Goal: Task Accomplishment & Management: Use online tool/utility

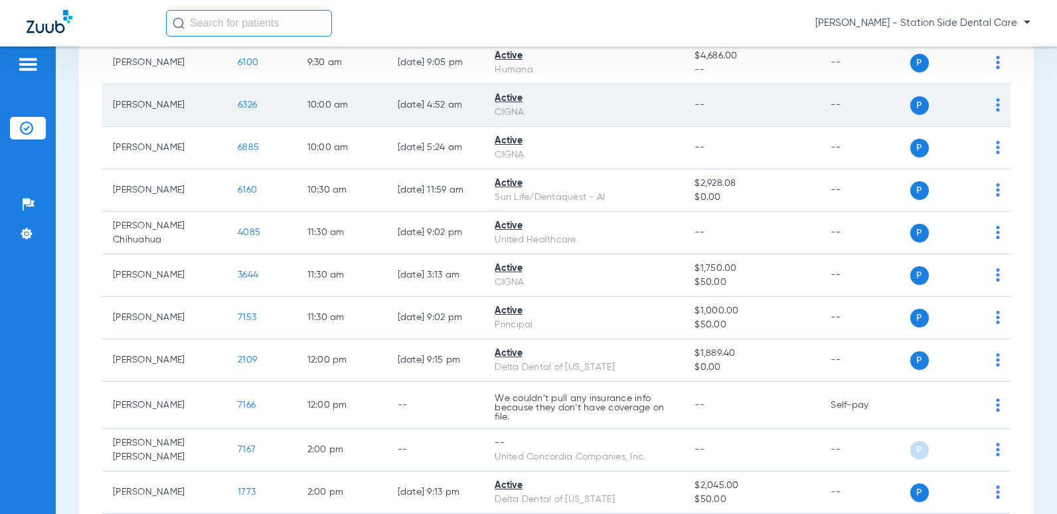
scroll to position [266, 0]
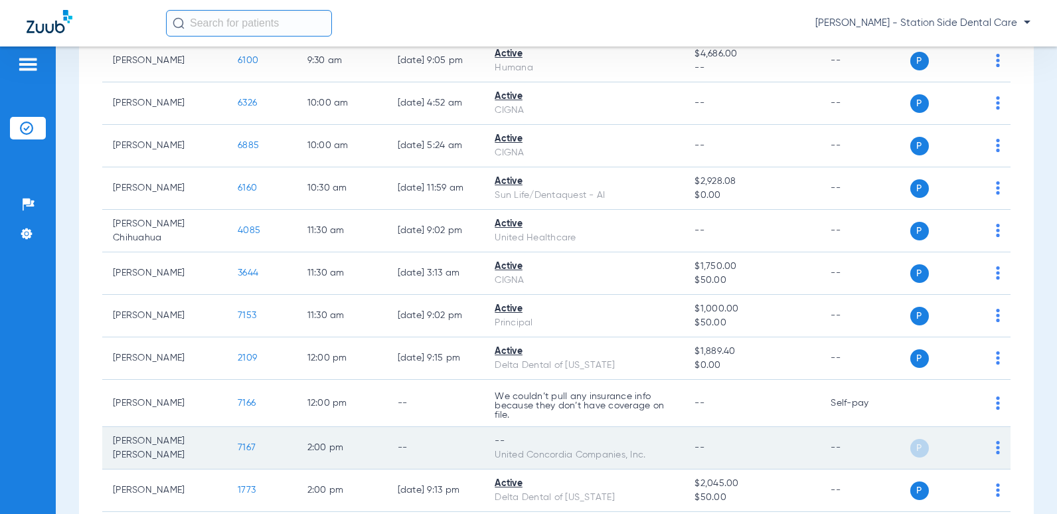
click at [991, 446] on td "P S" at bounding box center [960, 448] width 101 height 42
click at [996, 448] on img at bounding box center [998, 447] width 4 height 13
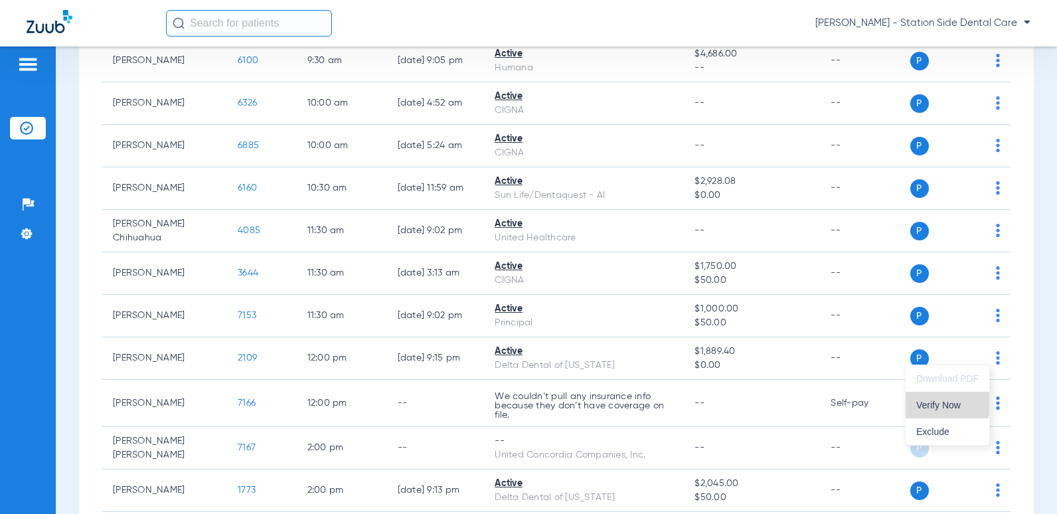
click at [945, 398] on button "Verify Now" at bounding box center [948, 405] width 84 height 27
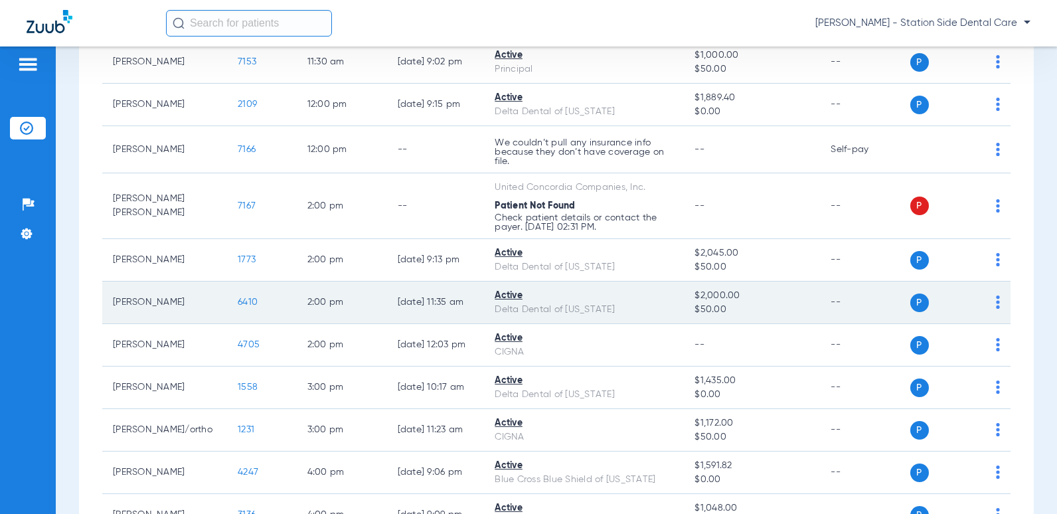
scroll to position [531, 0]
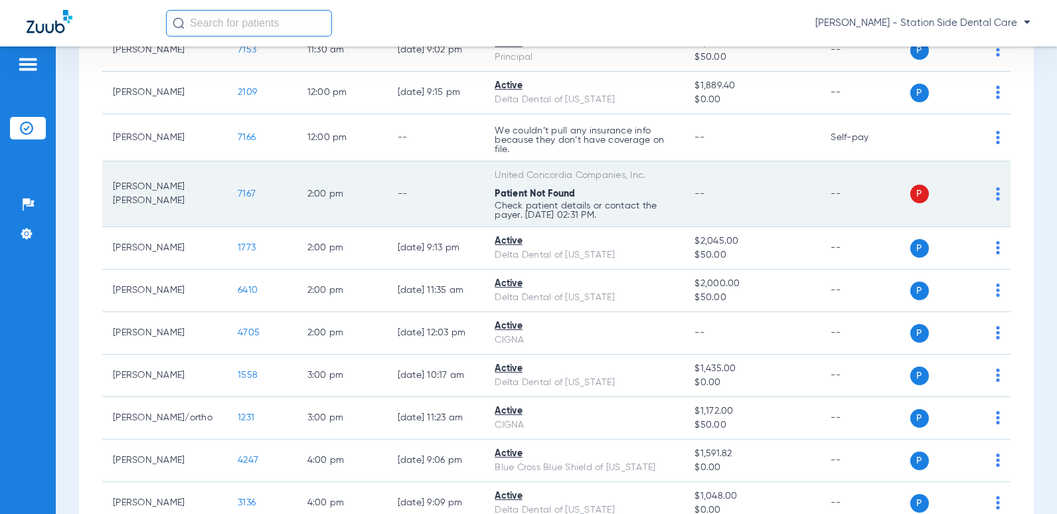
click at [996, 198] on img at bounding box center [998, 193] width 4 height 13
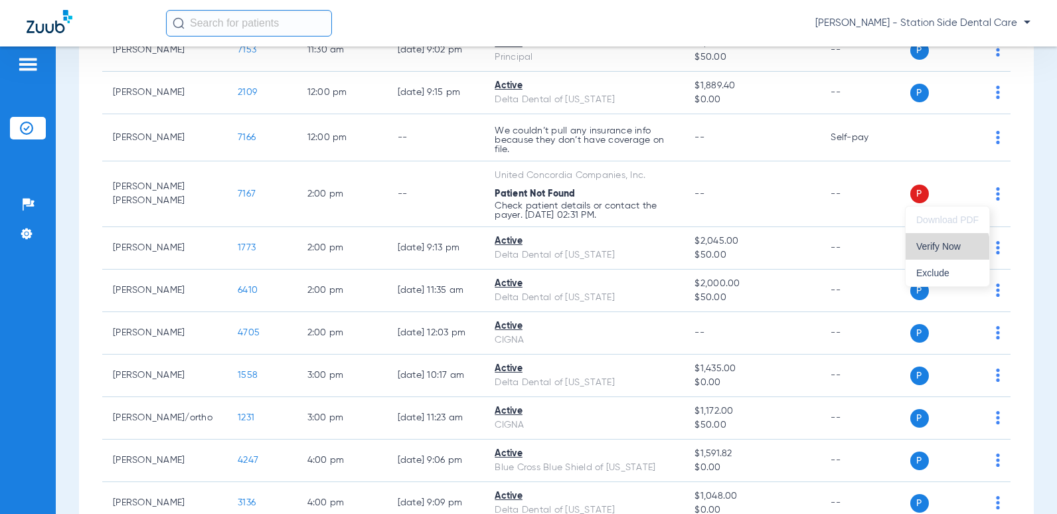
click at [945, 252] on button "Verify Now" at bounding box center [948, 246] width 84 height 27
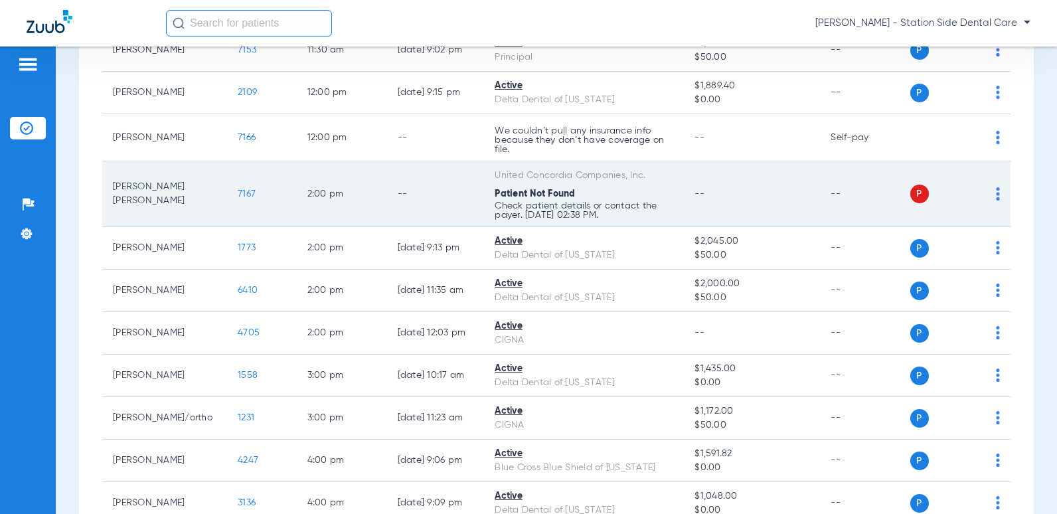
click at [996, 190] on img at bounding box center [998, 193] width 4 height 13
click at [222, 197] on div at bounding box center [528, 257] width 1057 height 514
click at [238, 195] on span "7167" at bounding box center [247, 193] width 18 height 9
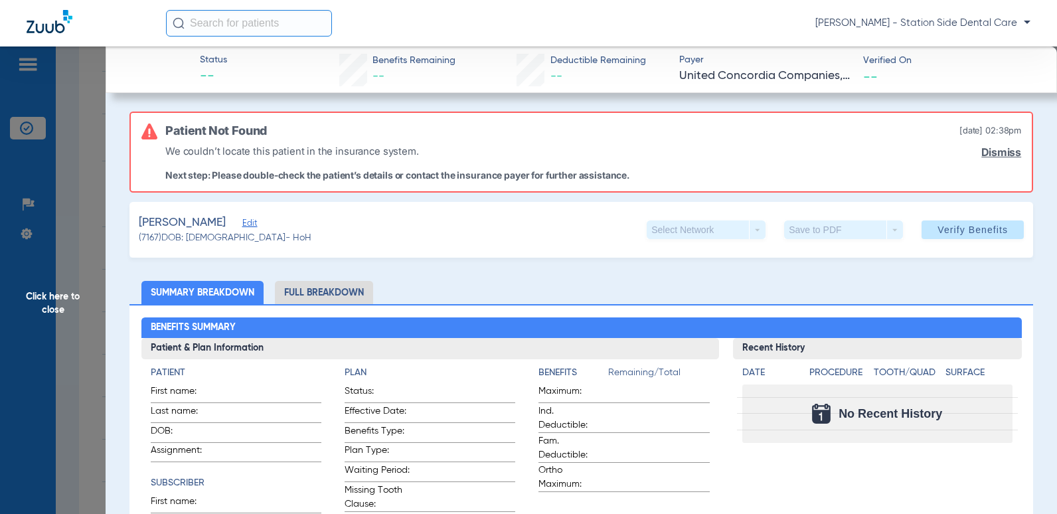
click at [254, 226] on span "Edit" at bounding box center [248, 224] width 12 height 13
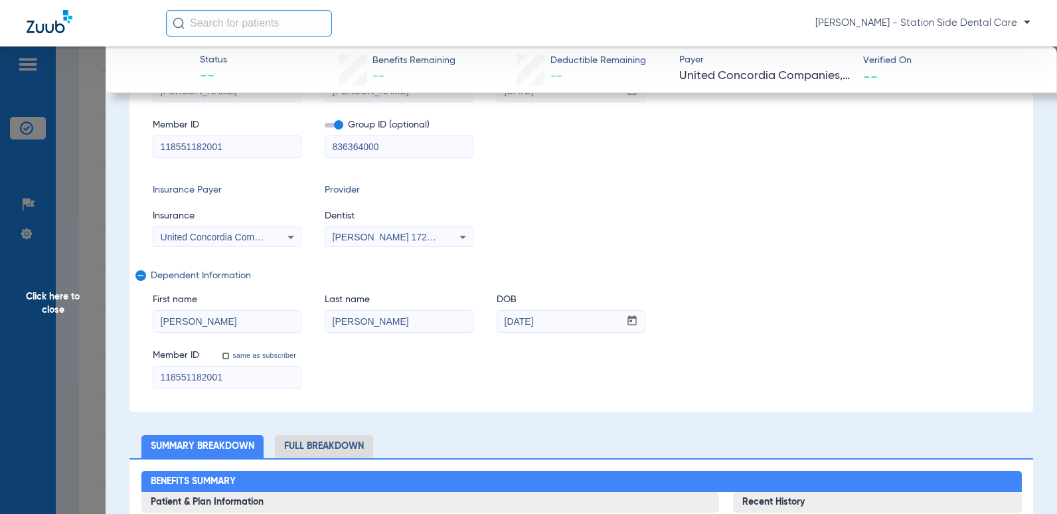
scroll to position [266, 0]
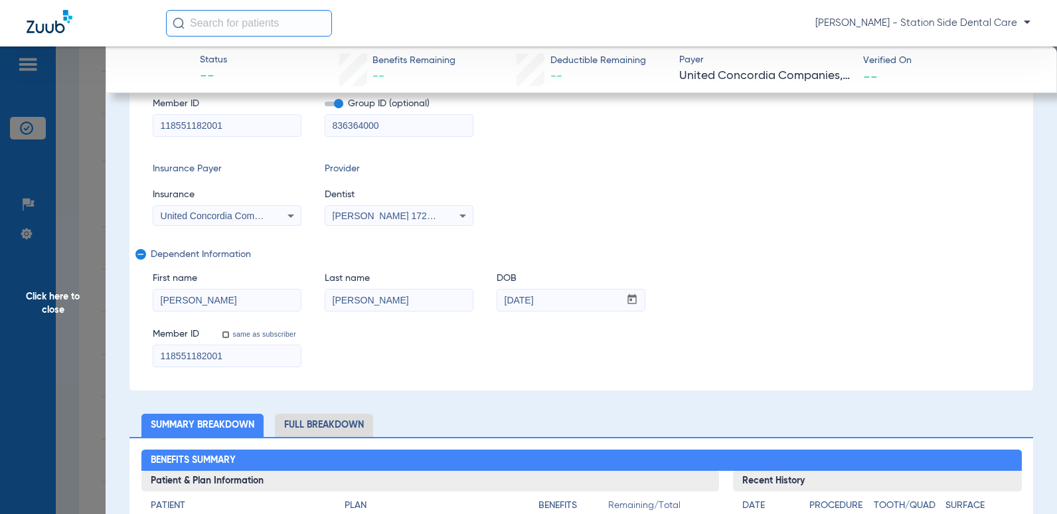
click at [532, 297] on input "01/01/1981" at bounding box center [558, 299] width 122 height 21
type input "01/19/1981"
drag, startPoint x: 860, startPoint y: 283, endPoint x: 766, endPoint y: 313, distance: 99.1
click at [854, 285] on div "First name Michelle Last name Dela Pena DOB mm / dd / yyyy 01/19/1981" at bounding box center [581, 285] width 857 height 51
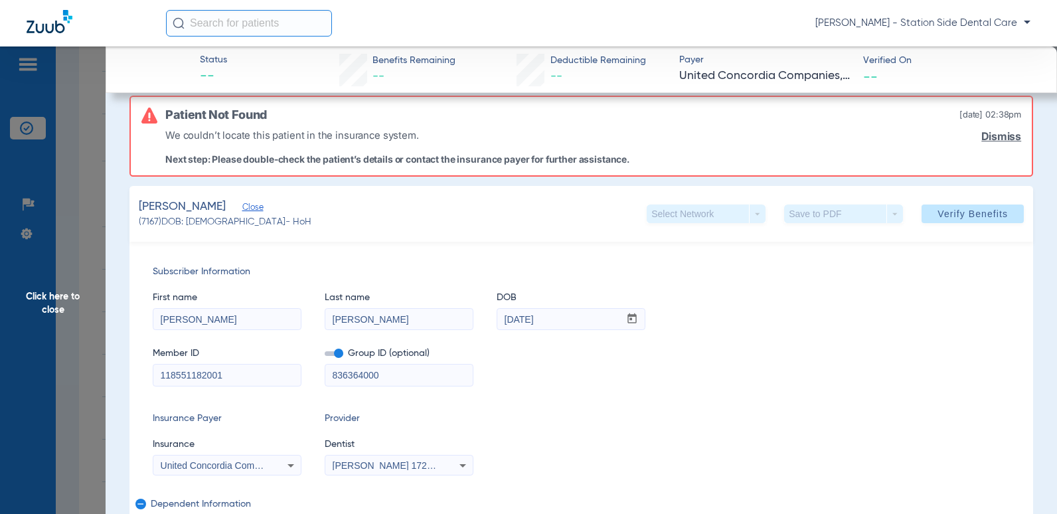
scroll to position [0, 0]
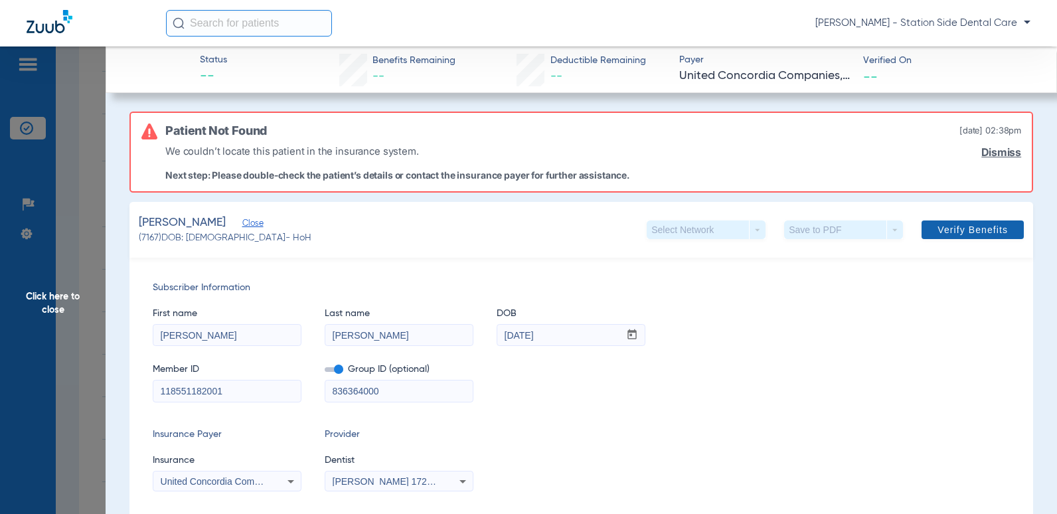
click at [979, 231] on span "Verify Benefits" at bounding box center [972, 229] width 70 height 11
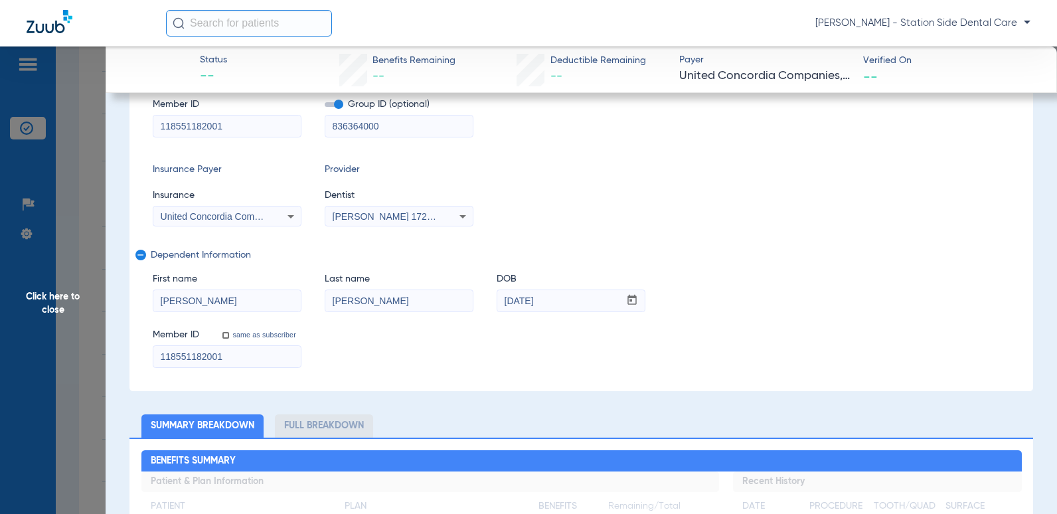
scroll to position [66, 0]
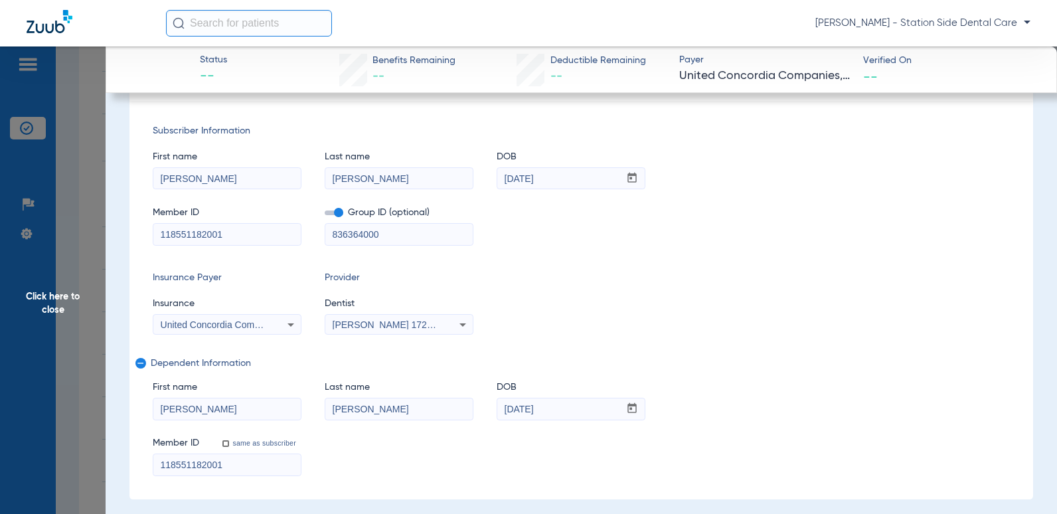
click at [716, 297] on div "Insurance Payer Insurance United Concordia Companies, Inc. Provider Dentist Mir…" at bounding box center [581, 303] width 857 height 64
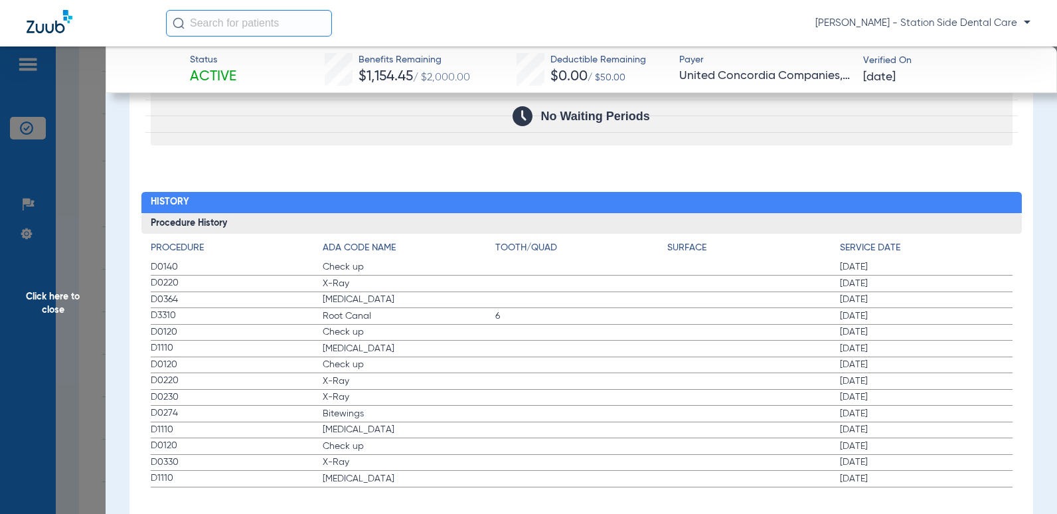
scroll to position [2017, 0]
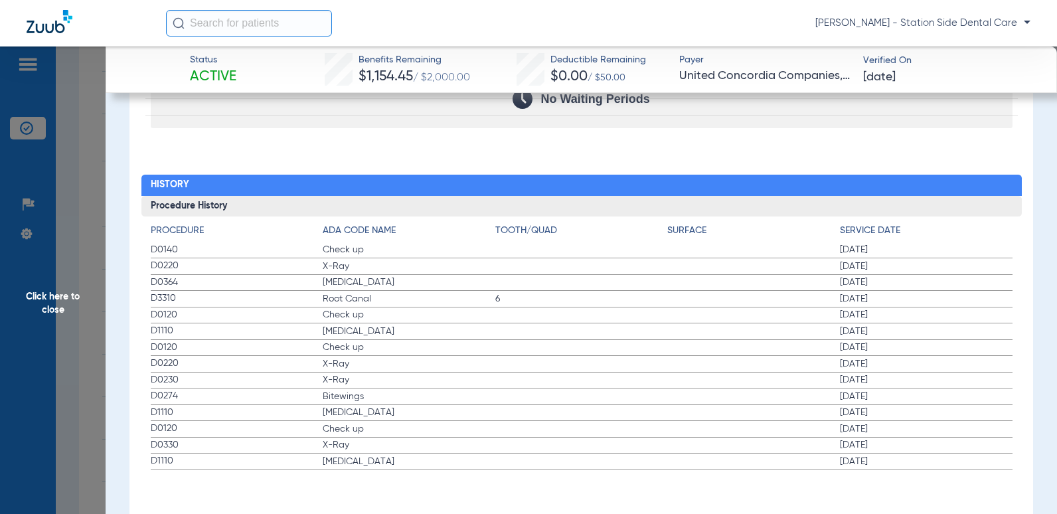
click at [62, 305] on span "Click here to close" at bounding box center [53, 303] width 106 height 514
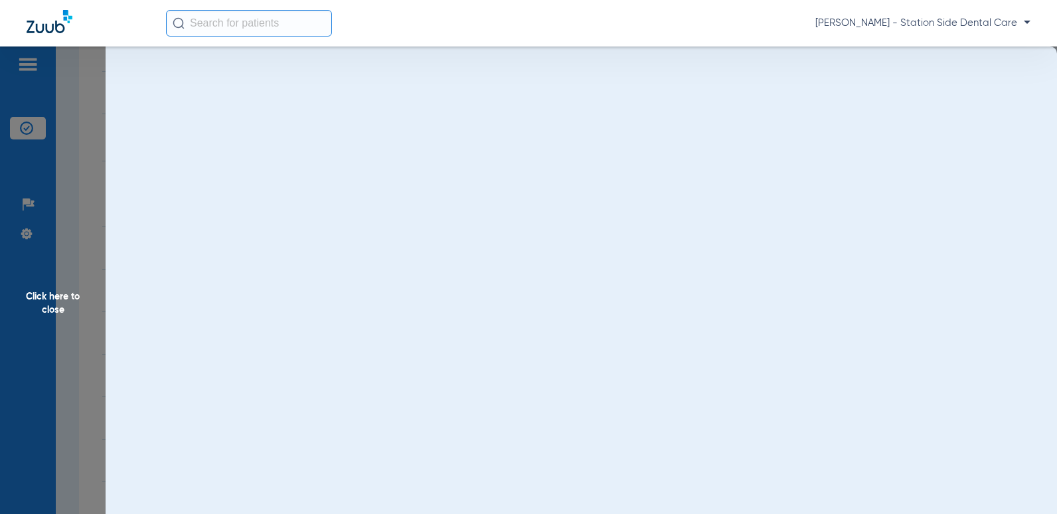
scroll to position [0, 0]
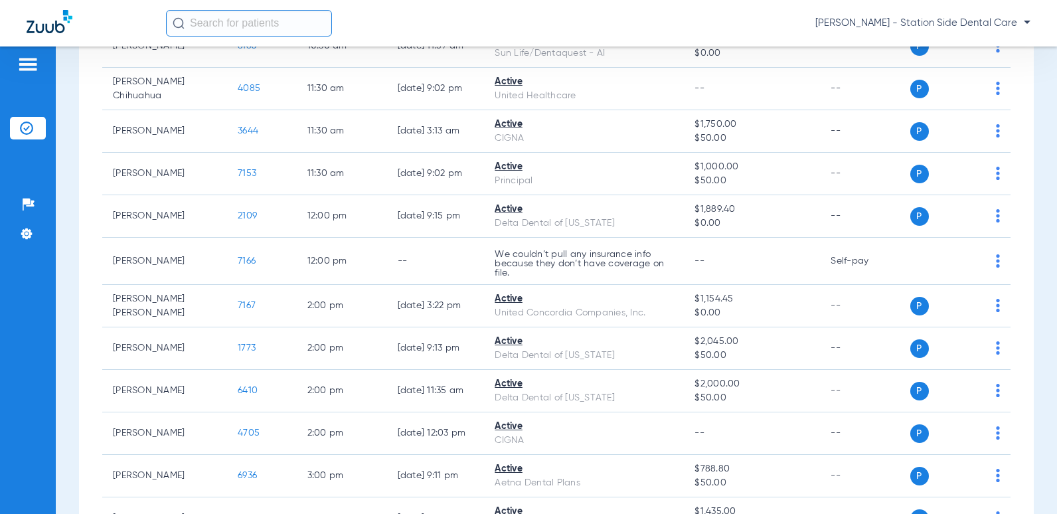
scroll to position [393, 0]
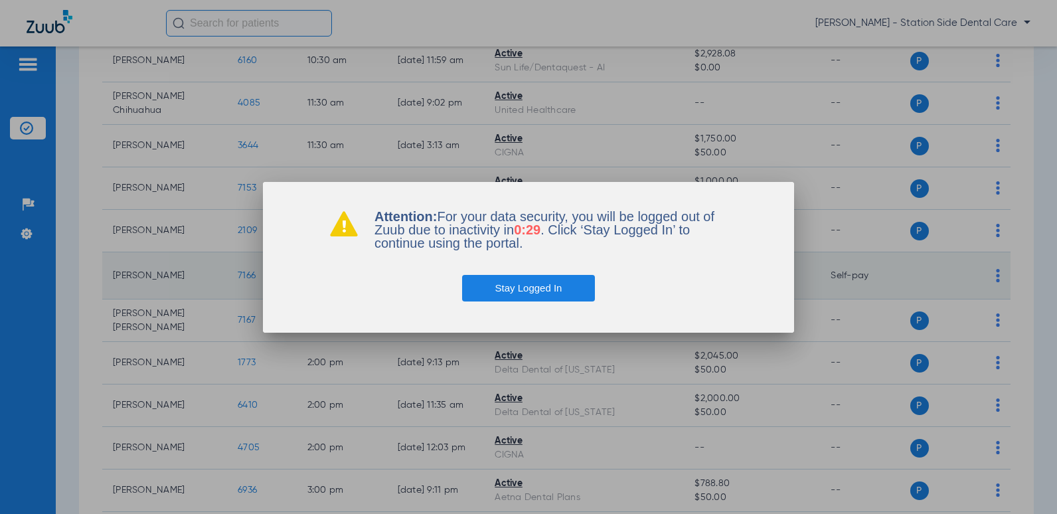
drag, startPoint x: 548, startPoint y: 292, endPoint x: 727, endPoint y: 273, distance: 179.6
click at [552, 292] on button "Stay Logged In" at bounding box center [528, 288] width 133 height 27
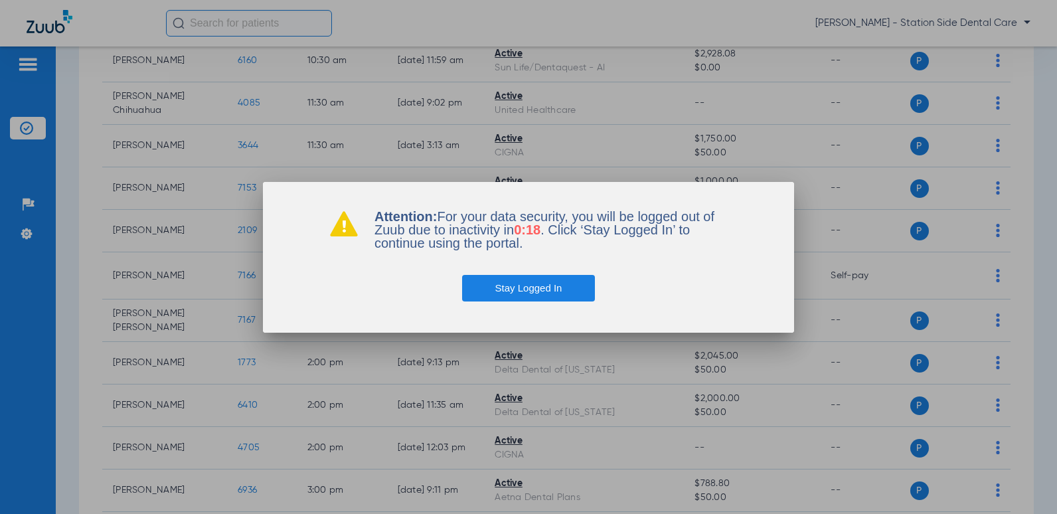
click at [545, 283] on button "Stay Logged In" at bounding box center [528, 288] width 133 height 27
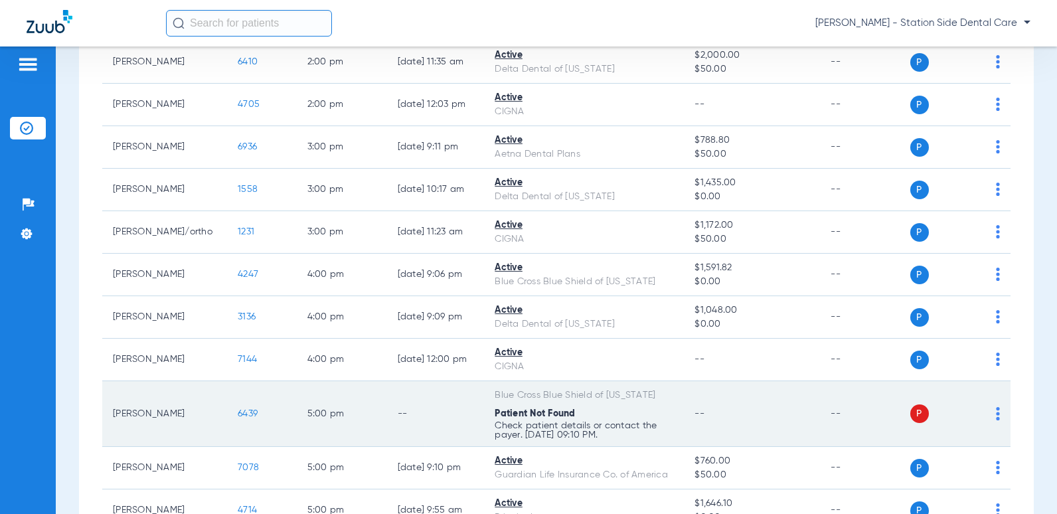
scroll to position [924, 0]
